Goal: Book appointment/travel/reservation

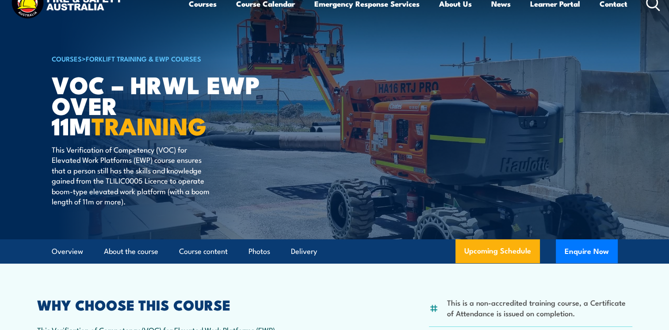
scroll to position [44, 0]
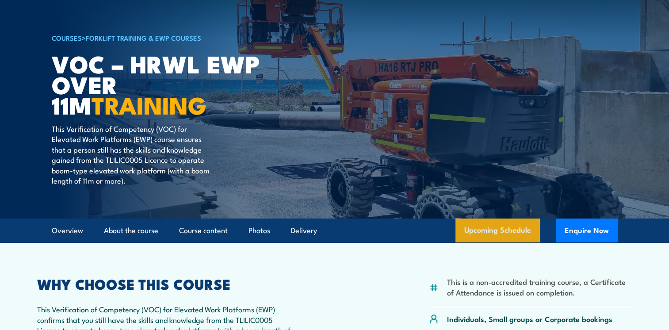
click at [493, 227] on link "Upcoming Schedule" at bounding box center [497, 230] width 84 height 24
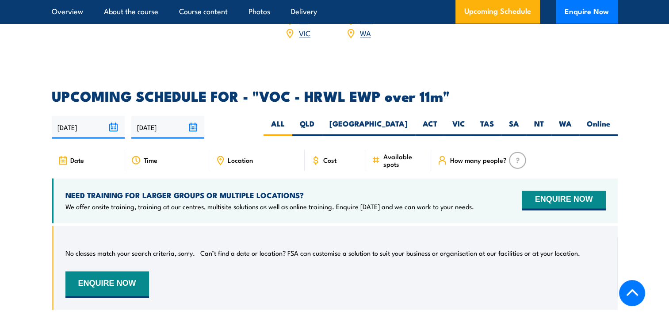
scroll to position [1381, 0]
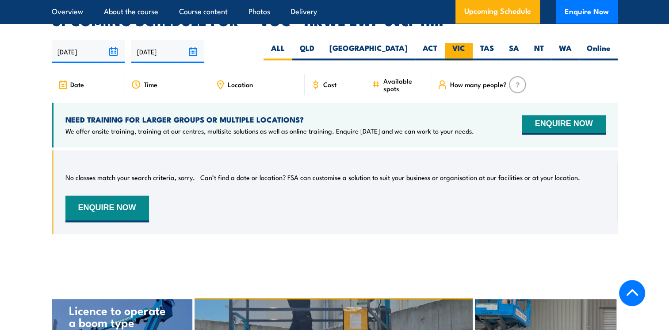
click at [458, 43] on label "VIC" at bounding box center [459, 51] width 28 height 17
click at [465, 43] on input "VIC" at bounding box center [468, 46] width 6 height 6
radio input "true"
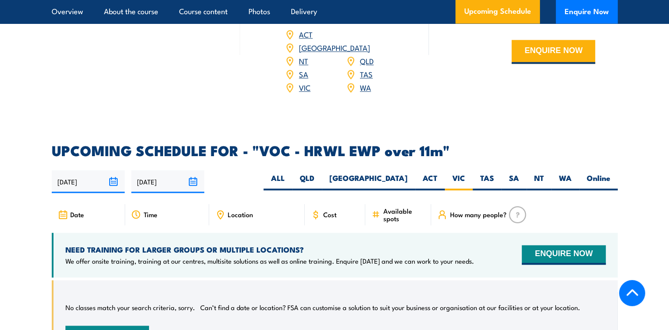
scroll to position [1204, 0]
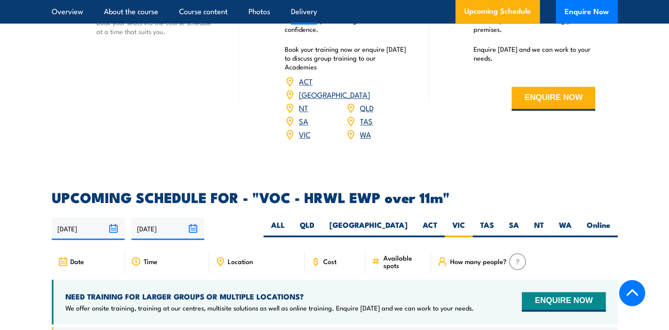
click at [303, 129] on link "VIC" at bounding box center [304, 134] width 11 height 11
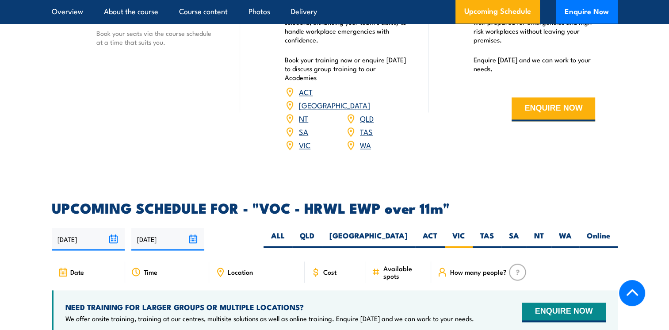
scroll to position [1160, 0]
